Goal: Task Accomplishment & Management: Use online tool/utility

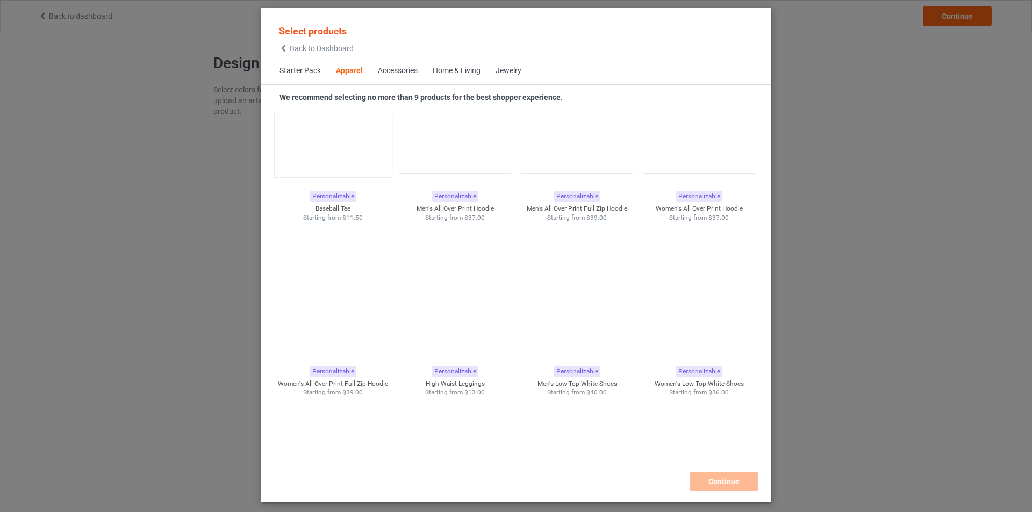
scroll to position [884, 0]
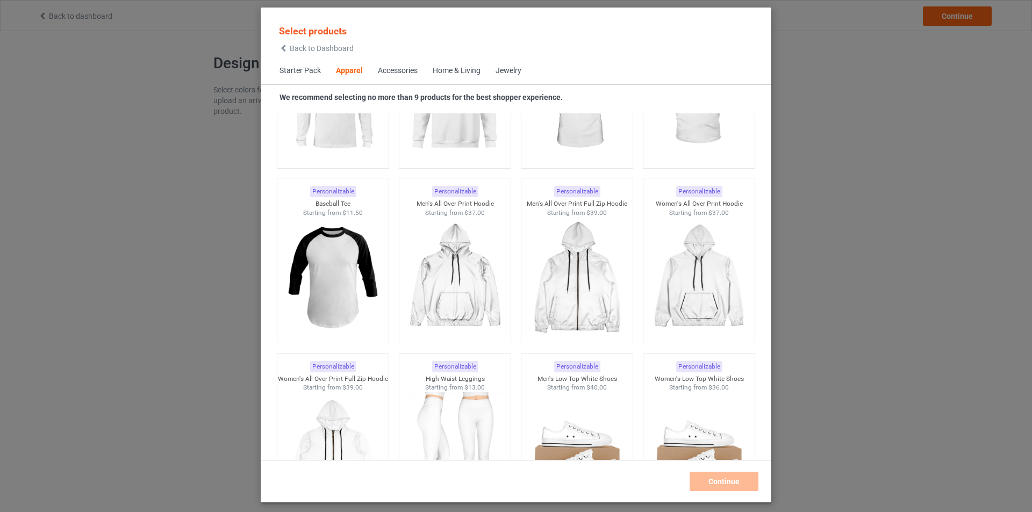
click at [283, 51] on icon at bounding box center [283, 49] width 9 height 8
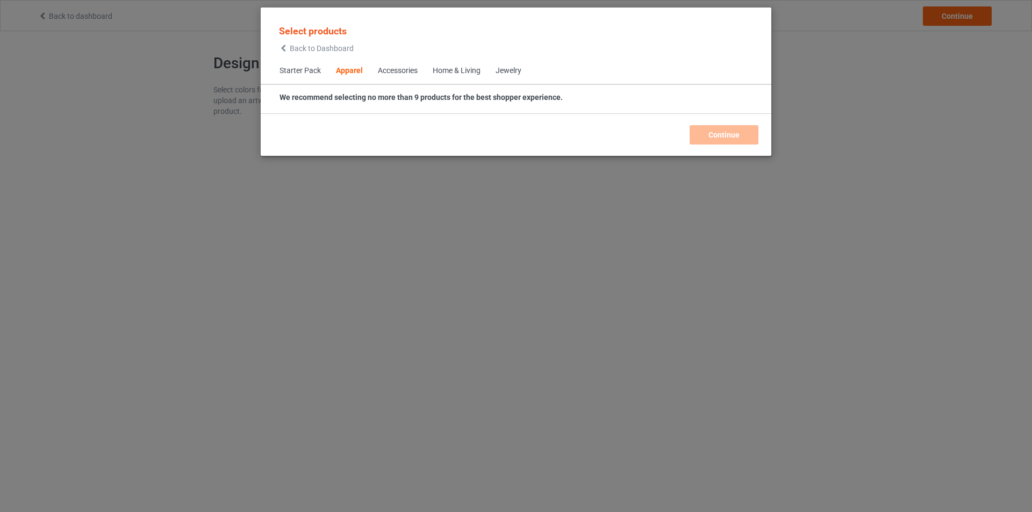
scroll to position [401, 0]
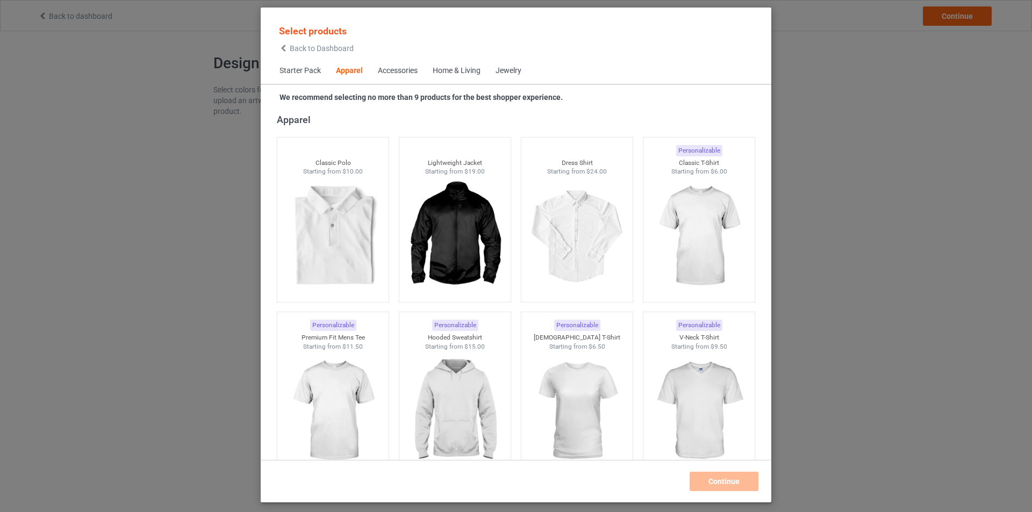
click at [815, 78] on div "Select products Back to Dashboard Starter Pack Apparel Accessories Home & Livin…" at bounding box center [516, 256] width 1032 height 512
click at [333, 48] on span "Back to Dashboard" at bounding box center [322, 48] width 64 height 9
